Goal: Task Accomplishment & Management: Manage account settings

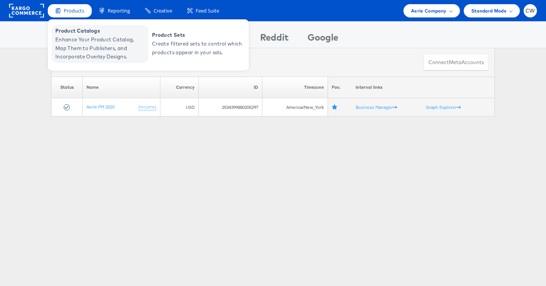
click at [102, 36] on span "Enhance Your Product Catalog, Map Them to Publishers, and Incorporate Overlay D…" at bounding box center [100, 48] width 91 height 26
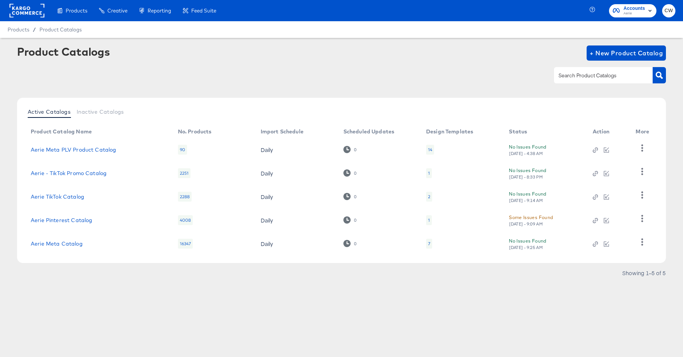
click at [628, 12] on span "Aerie" at bounding box center [634, 14] width 22 height 6
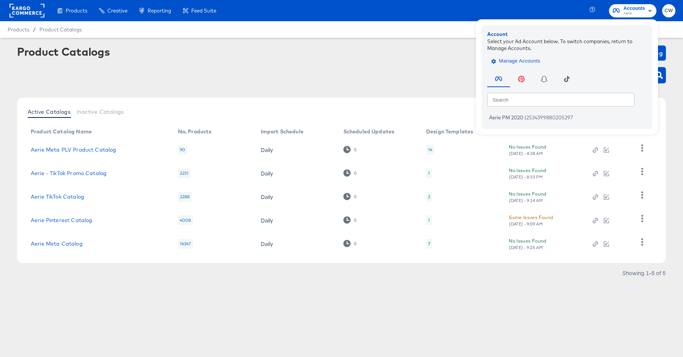
click at [529, 63] on span "Manage Accounts" at bounding box center [516, 61] width 47 height 9
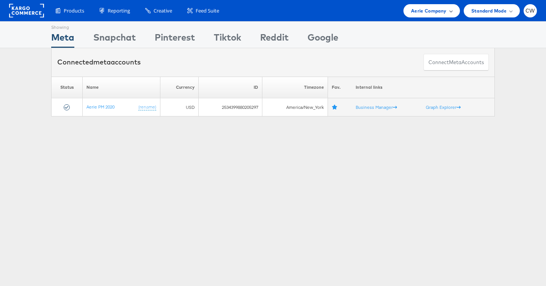
click at [441, 12] on span "Aerie Company" at bounding box center [428, 11] width 35 height 8
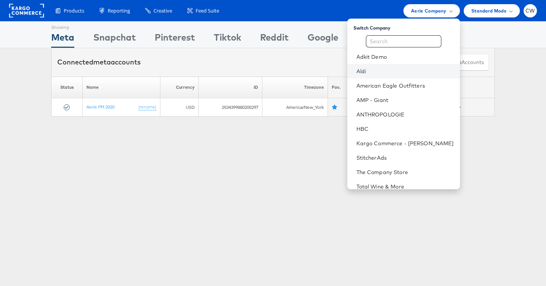
click at [393, 73] on link "Aldi" at bounding box center [406, 72] width 98 height 8
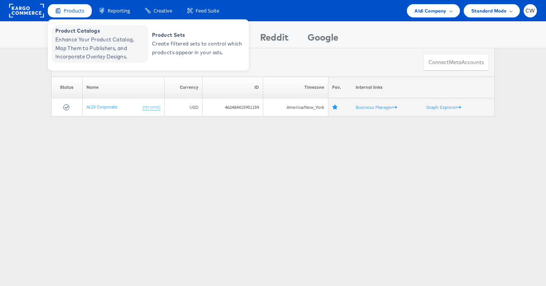
click at [91, 36] on span "Enhance Your Product Catalog, Map Them to Publishers, and Incorporate Overlay D…" at bounding box center [100, 48] width 91 height 26
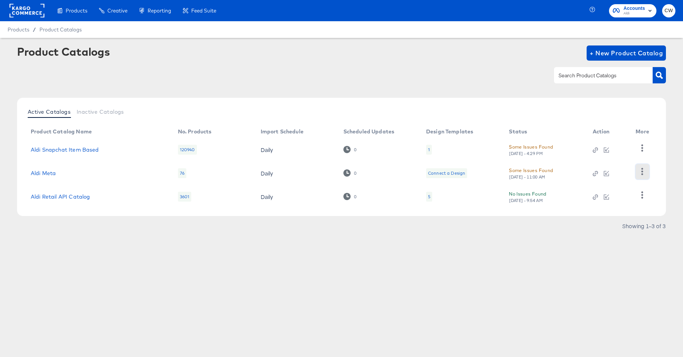
click at [645, 169] on icon "button" at bounding box center [642, 171] width 7 height 7
click at [607, 148] on div "HUD Checks (Internal)" at bounding box center [611, 148] width 76 height 12
click at [645, 198] on button "button" at bounding box center [642, 195] width 13 height 15
click at [614, 158] on div "HUD Checks (Internal)" at bounding box center [611, 157] width 76 height 12
